Goal: Check status

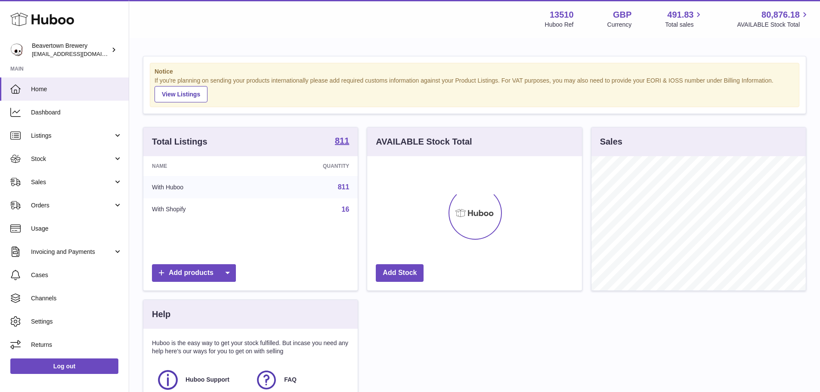
scroll to position [134, 215]
click at [50, 184] on span "Sales" at bounding box center [72, 182] width 82 height 8
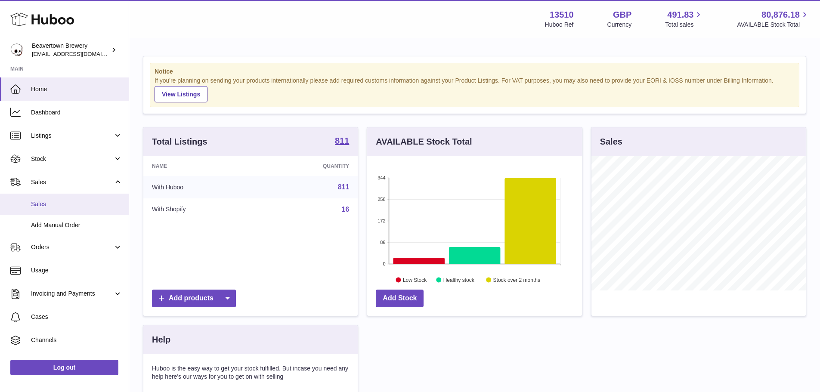
click at [48, 205] on span "Sales" at bounding box center [76, 204] width 91 height 8
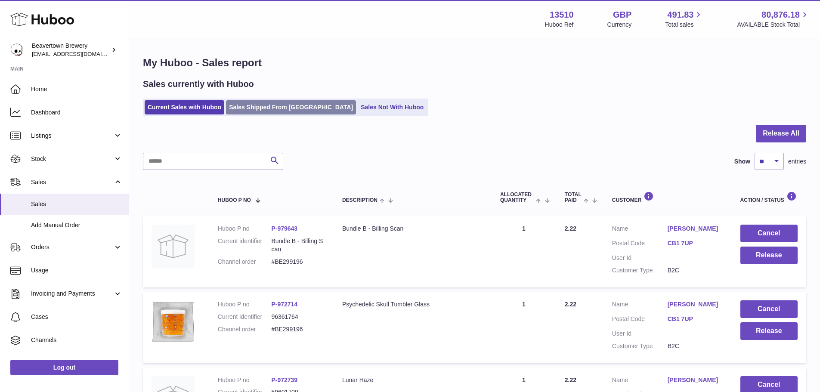
click at [288, 104] on link "Sales Shipped From [GEOGRAPHIC_DATA]" at bounding box center [291, 107] width 130 height 14
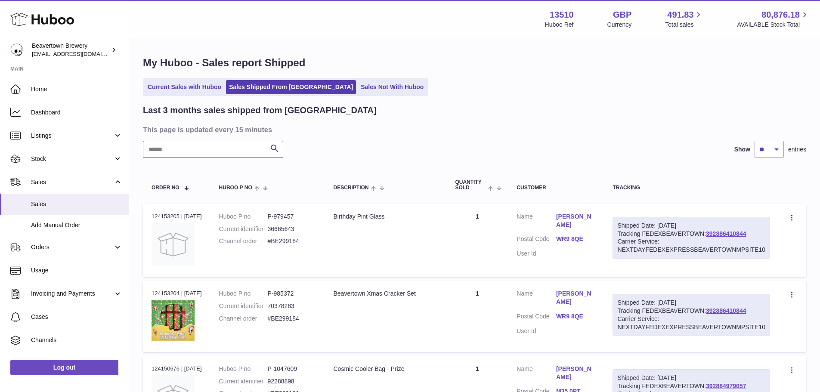
click at [180, 147] on input "text" at bounding box center [213, 149] width 140 height 17
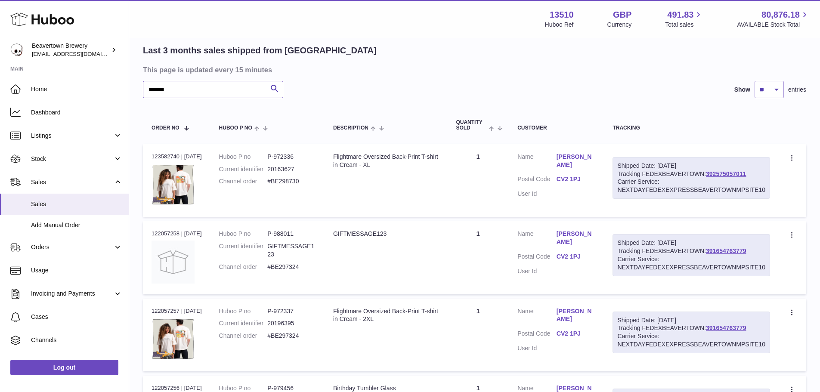
scroll to position [59, 0]
type input "*******"
click at [167, 311] on div "Order no 122057257 | 31st Jul" at bounding box center [177, 312] width 50 height 8
copy div "122057257"
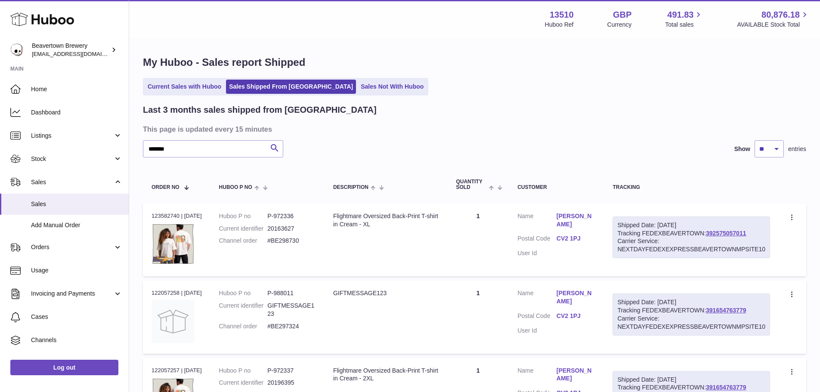
scroll to position [0, 0]
